Goal: Information Seeking & Learning: Learn about a topic

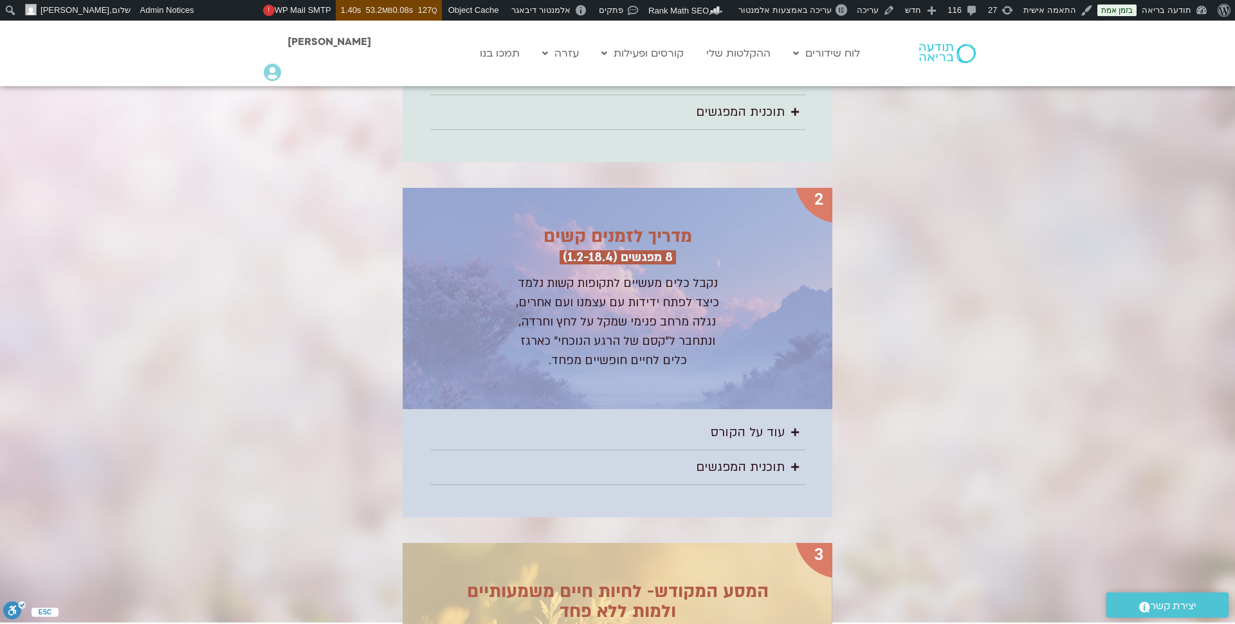
scroll to position [1972, 0]
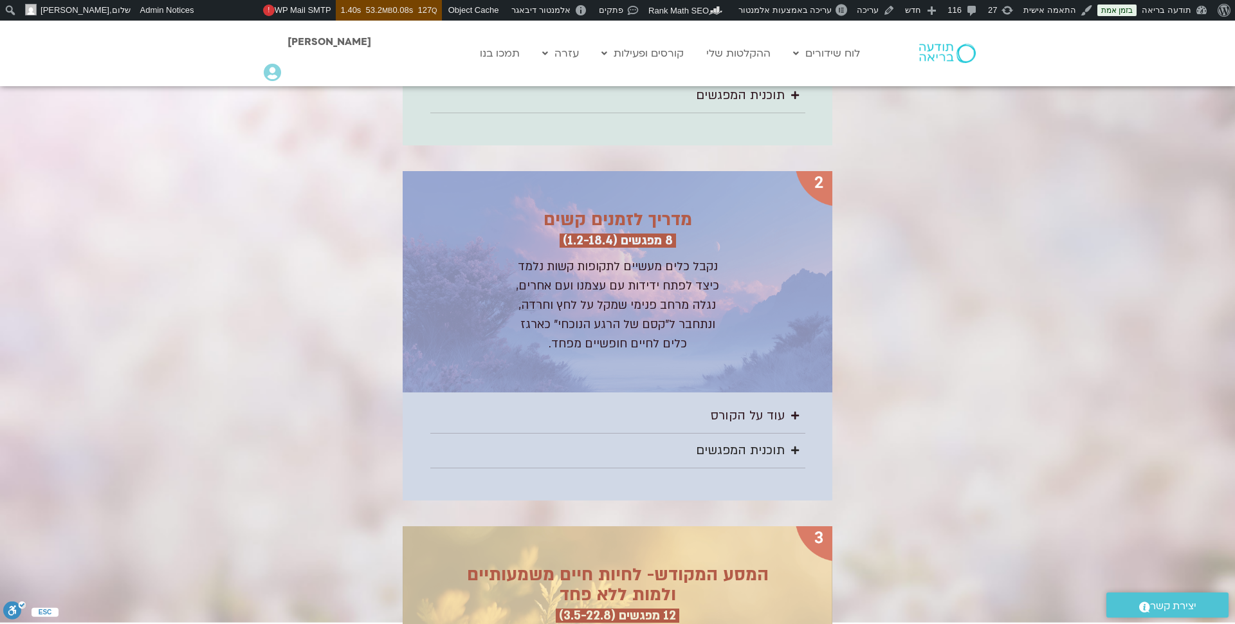
click at [778, 441] on div "תוכנית המפגשים" at bounding box center [740, 450] width 89 height 21
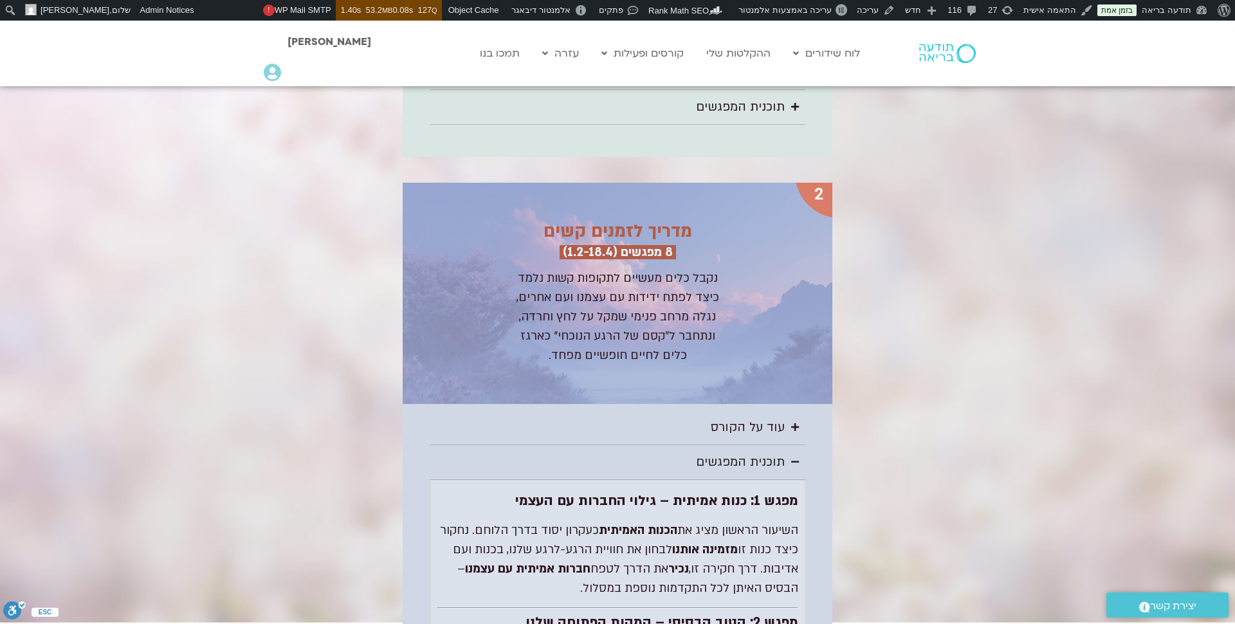
scroll to position [1959, 0]
click at [795, 459] on icon "Accordion. Open links with Enter or Space, close with Escape, and navigate with…" at bounding box center [795, 463] width 8 height 9
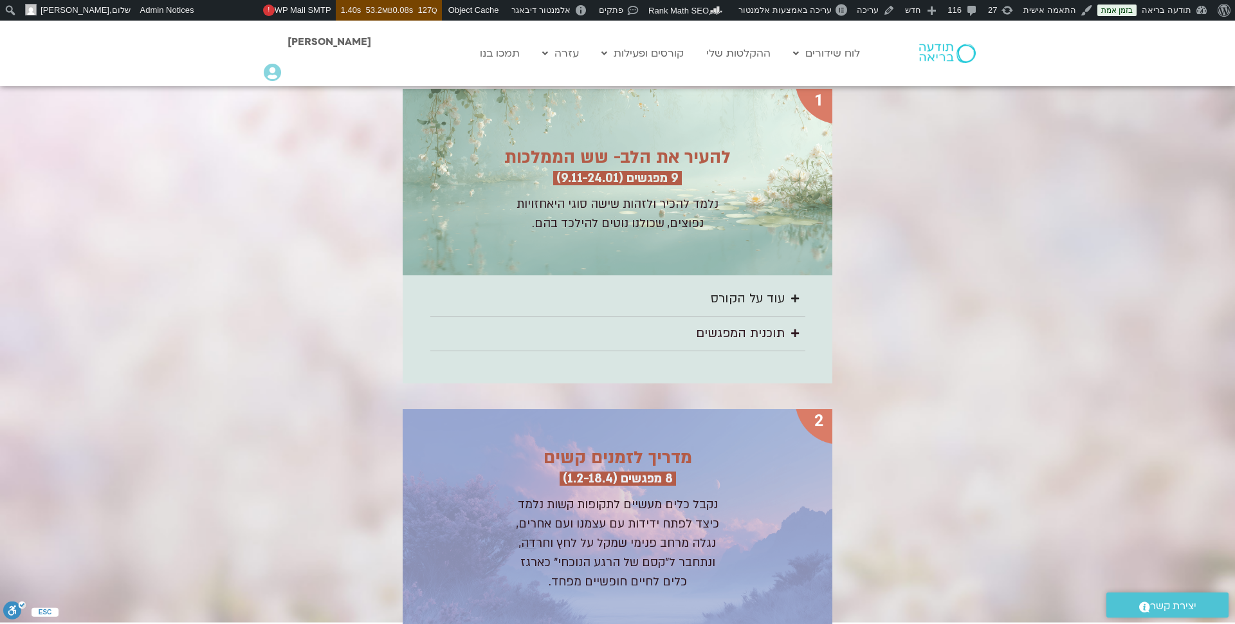
scroll to position [1745, 0]
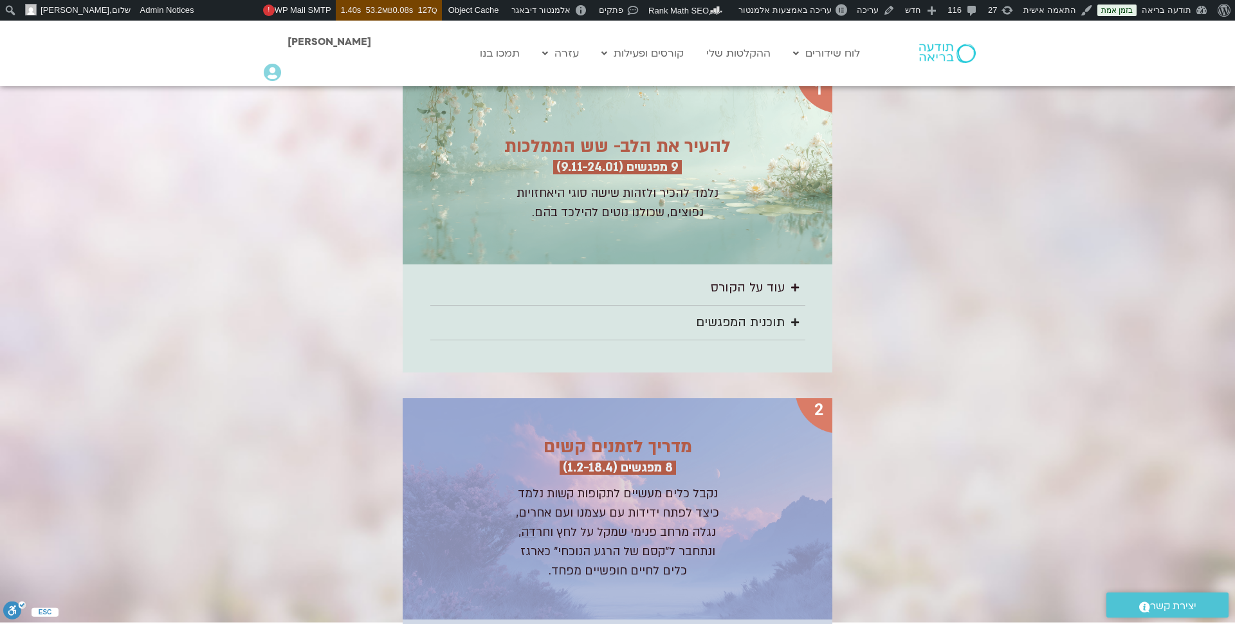
click at [781, 313] on div "תוכנית המפגשים" at bounding box center [740, 322] width 89 height 21
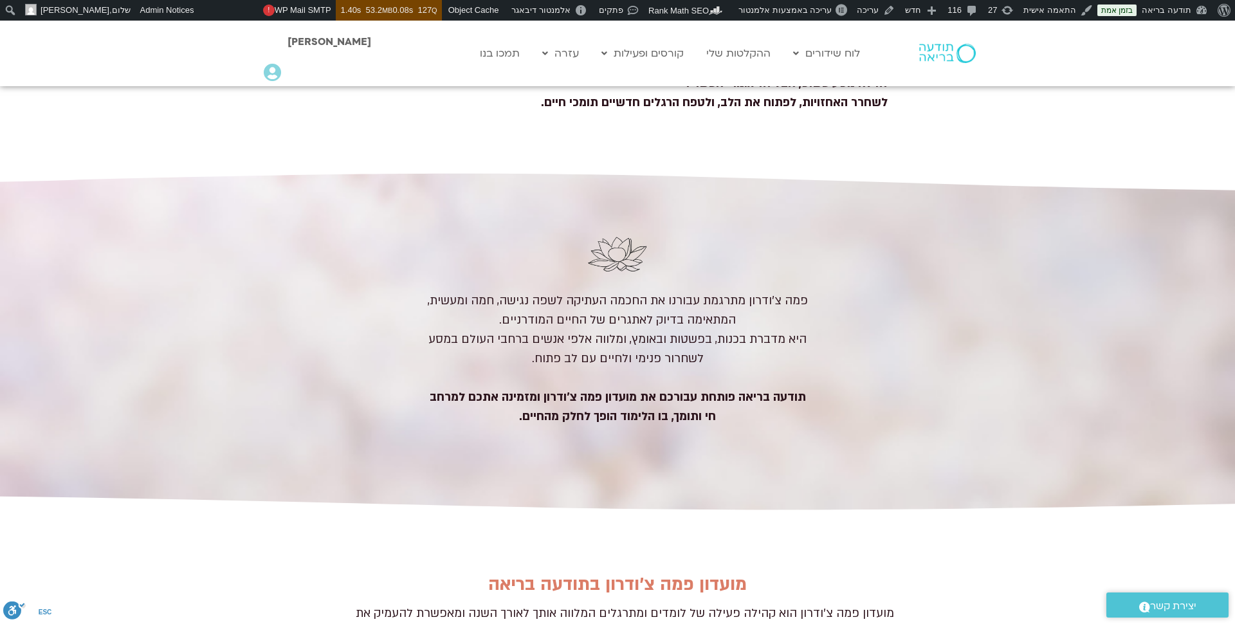
scroll to position [571, 0]
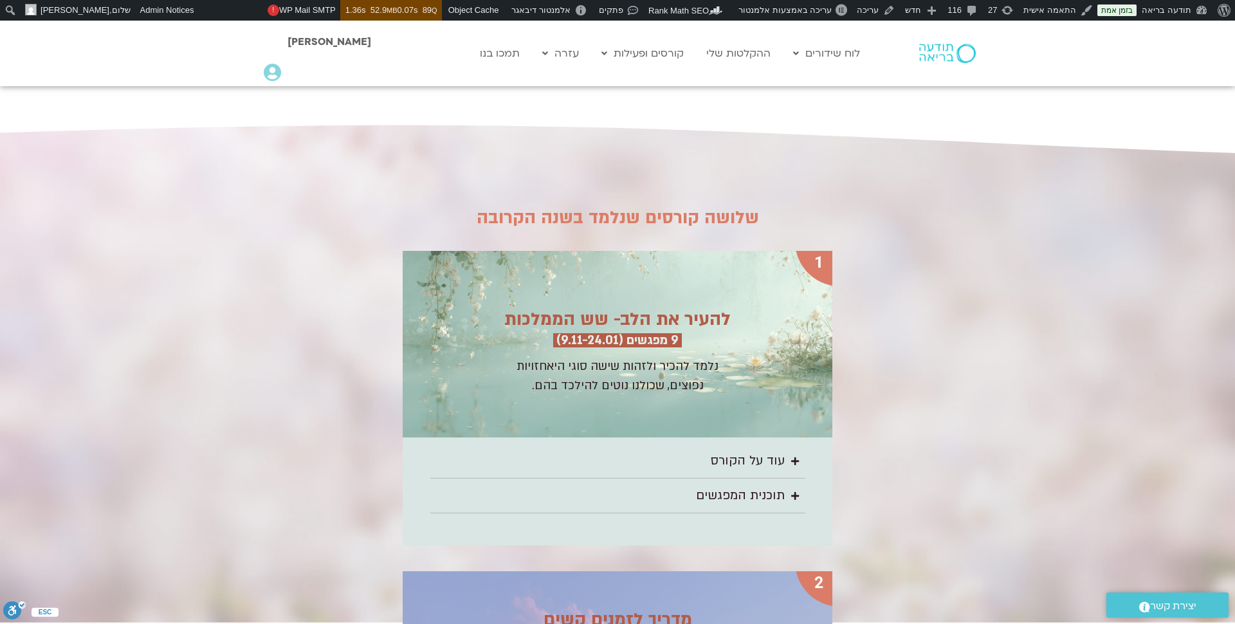
scroll to position [1605, 0]
